Goal: Navigation & Orientation: Find specific page/section

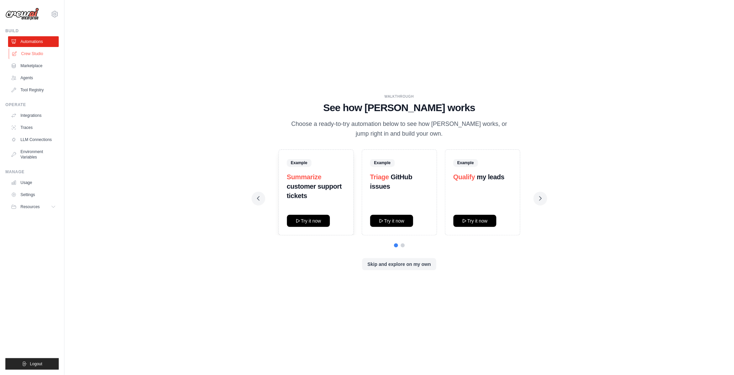
click at [38, 53] on link "Crew Studio" at bounding box center [34, 53] width 51 height 11
